Goal: Task Accomplishment & Management: Manage account settings

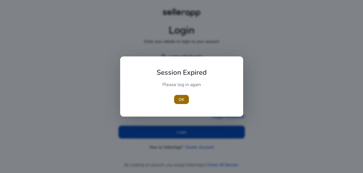
click at [178, 97] on span "button" at bounding box center [181, 100] width 15 height 14
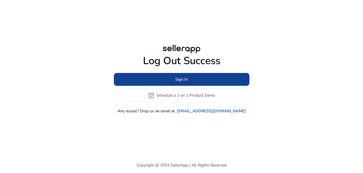
click at [178, 80] on span "Sign In" at bounding box center [181, 79] width 13 height 6
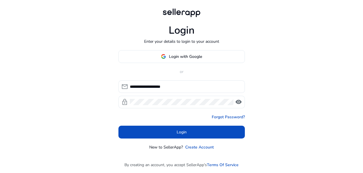
drag, startPoint x: 180, startPoint y: 119, endPoint x: 180, endPoint y: 124, distance: 5.1
click at [180, 120] on form "**********" at bounding box center [181, 109] width 126 height 58
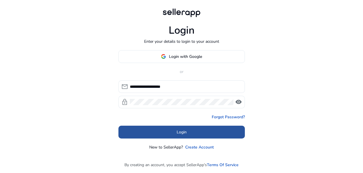
click at [179, 129] on button "Login" at bounding box center [181, 132] width 126 height 13
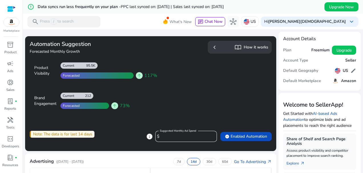
click at [175, 6] on span "PPC last synced on: [DATE] | Sales last synced on: [DATE]" at bounding box center [172, 6] width 103 height 5
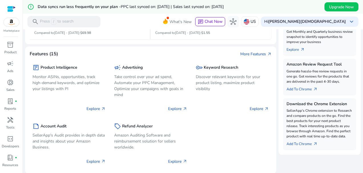
scroll to position [204, 0]
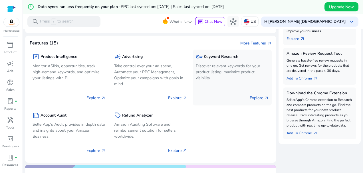
click at [248, 101] on div "Explore arrow_outward" at bounding box center [232, 95] width 73 height 14
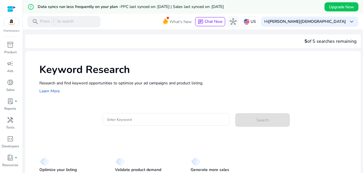
scroll to position [22, 0]
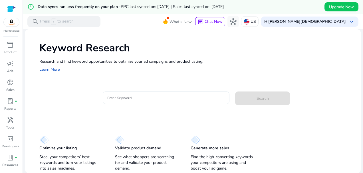
click at [161, 93] on div at bounding box center [166, 98] width 118 height 13
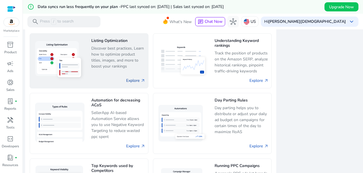
scroll to position [422, 0]
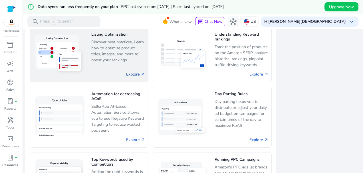
click at [134, 72] on link "Explore arrow_outward" at bounding box center [135, 74] width 19 height 6
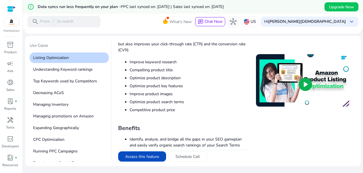
scroll to position [53, 0]
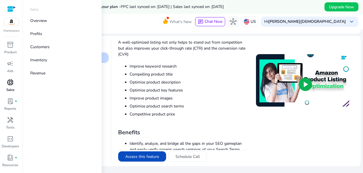
click at [11, 86] on span "donut_small" at bounding box center [10, 82] width 7 height 7
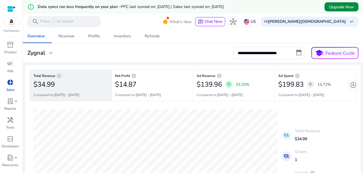
click at [334, 9] on span "Upgrade Now" at bounding box center [341, 7] width 25 height 6
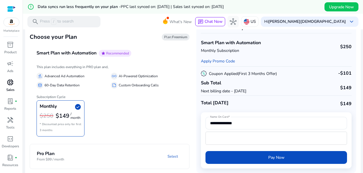
scroll to position [21, 0]
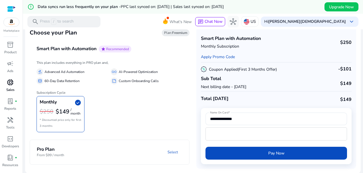
click at [133, 147] on mat-panel-description "Select" at bounding box center [138, 152] width 101 height 11
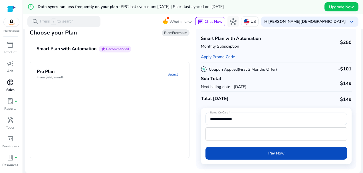
scroll to position [14, 0]
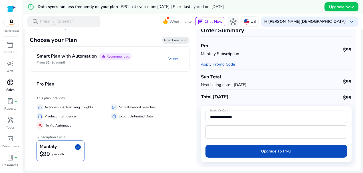
click at [106, 62] on p "From $149 / month" at bounding box center [84, 62] width 95 height 5
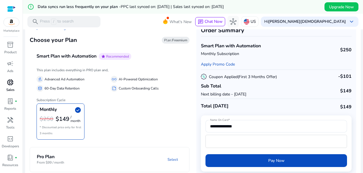
scroll to position [21, 0]
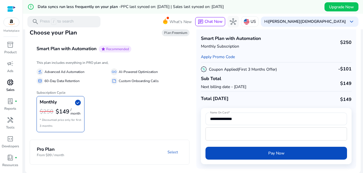
click at [86, 147] on mat-expansion-panel-header "Pro Plan From $99 / month Select" at bounding box center [116, 152] width 173 height 25
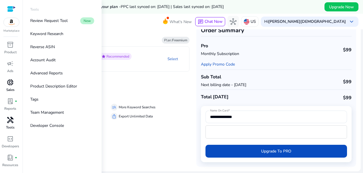
scroll to position [15, 0]
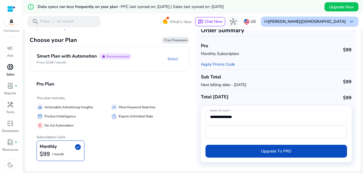
click at [343, 17] on div "Hi [PERSON_NAME][DEMOGRAPHIC_DATA] keyboard_arrow_down" at bounding box center [310, 22] width 98 height 10
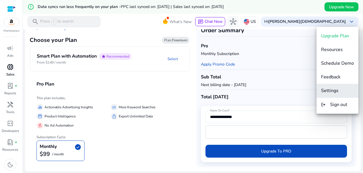
click at [328, 90] on span "Settings" at bounding box center [329, 91] width 17 height 6
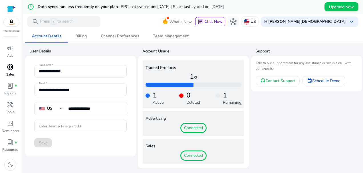
scroll to position [14, 0]
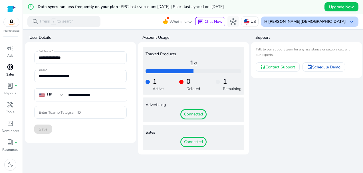
click at [330, 20] on b "[PERSON_NAME][DEMOGRAPHIC_DATA]" at bounding box center [307, 21] width 78 height 5
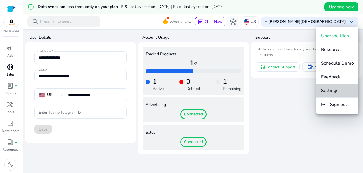
click at [329, 86] on button "Settings" at bounding box center [338, 91] width 42 height 14
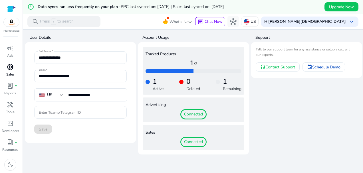
scroll to position [0, 0]
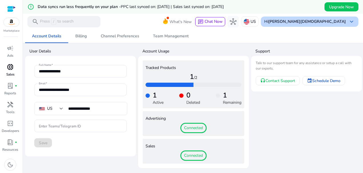
click at [341, 22] on b "[PERSON_NAME][DEMOGRAPHIC_DATA]" at bounding box center [307, 21] width 78 height 5
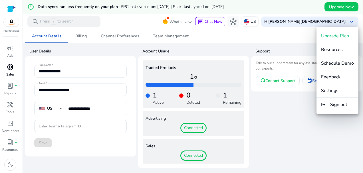
click at [267, 118] on div at bounding box center [181, 86] width 363 height 173
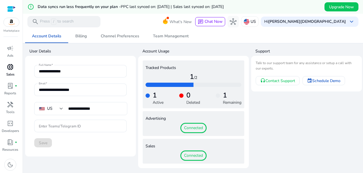
click at [13, 8] on div at bounding box center [11, 9] width 9 height 7
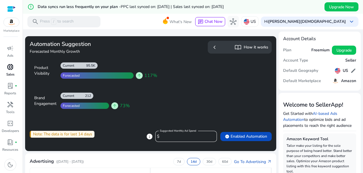
click at [323, 52] on h5 "Freemium" at bounding box center [320, 50] width 18 height 5
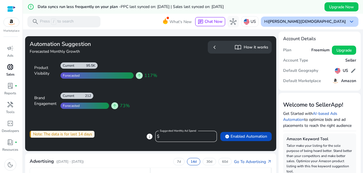
click at [350, 17] on div "Hi [PERSON_NAME][DEMOGRAPHIC_DATA] keyboard_arrow_down" at bounding box center [310, 22] width 98 height 10
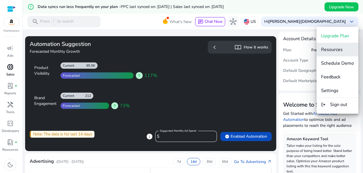
click at [337, 53] on span "Resources" at bounding box center [332, 50] width 22 height 6
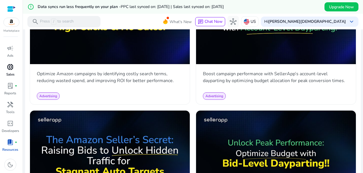
scroll to position [1099, 0]
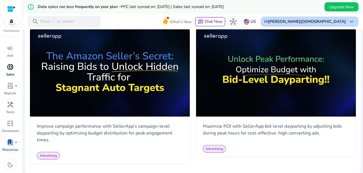
click at [331, 21] on b "[PERSON_NAME][DEMOGRAPHIC_DATA]" at bounding box center [307, 21] width 78 height 5
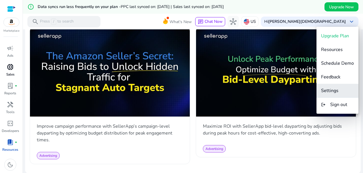
click at [325, 87] on button "Settings" at bounding box center [338, 91] width 42 height 14
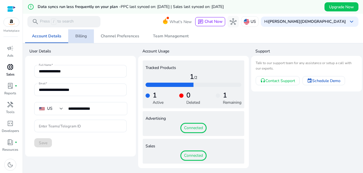
click at [85, 38] on span "Billing" at bounding box center [80, 36] width 11 height 4
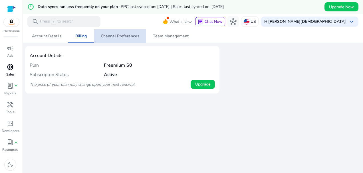
click at [124, 32] on span "Channel Preferences" at bounding box center [120, 36] width 39 height 14
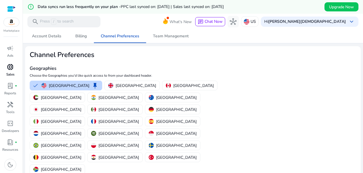
click at [171, 43] on div "Account Details Billing Channel Preferences Team Management Channel Preferences…" at bounding box center [193, 145] width 336 height 233
click at [177, 36] on span "Team Management" at bounding box center [171, 36] width 36 height 4
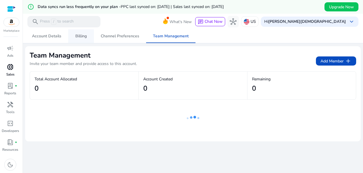
click at [78, 33] on span "Billing" at bounding box center [80, 36] width 11 height 14
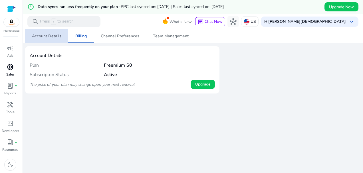
click at [48, 35] on span "Account Details" at bounding box center [46, 36] width 29 height 4
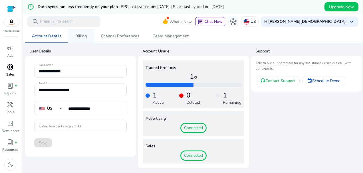
click at [80, 35] on span "Billing" at bounding box center [80, 36] width 11 height 4
